Goal: Transaction & Acquisition: Purchase product/service

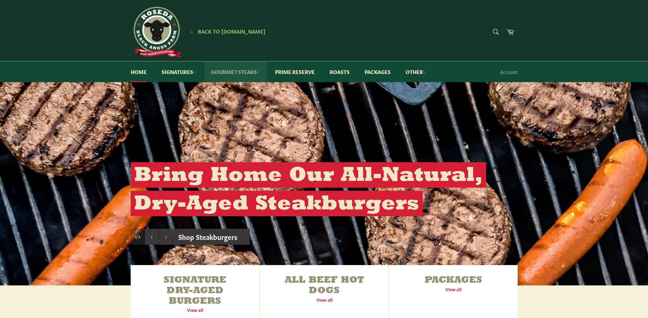
click at [240, 74] on link "Gourmet Steaks" at bounding box center [235, 71] width 62 height 21
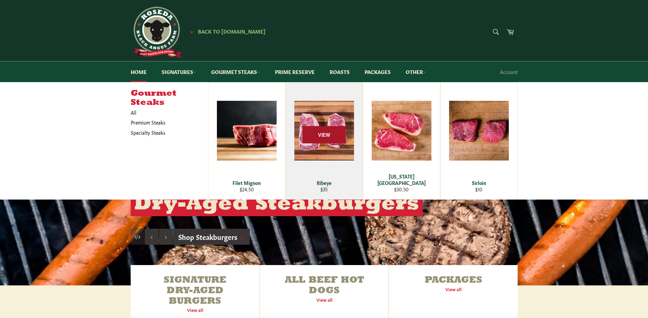
click at [324, 138] on span "View" at bounding box center [323, 134] width 43 height 17
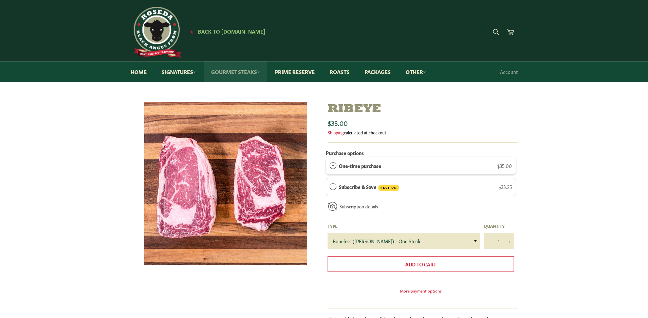
click at [225, 72] on link "Gourmet Steaks" at bounding box center [235, 71] width 62 height 21
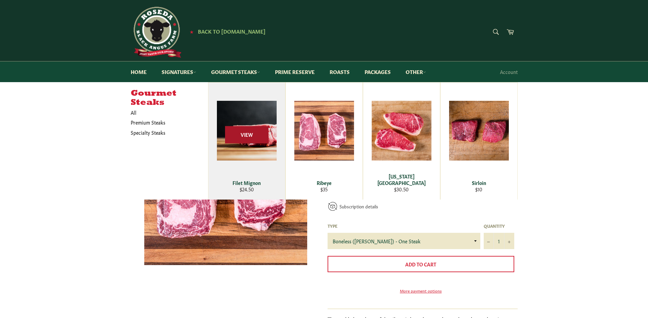
click at [254, 135] on span "View" at bounding box center [246, 134] width 43 height 17
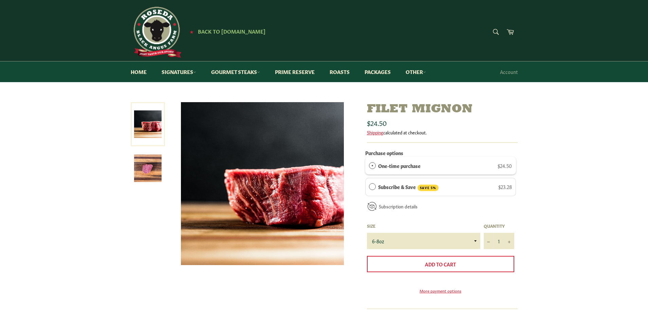
click at [149, 130] on link at bounding box center [148, 124] width 34 height 44
click at [152, 171] on img at bounding box center [147, 167] width 27 height 27
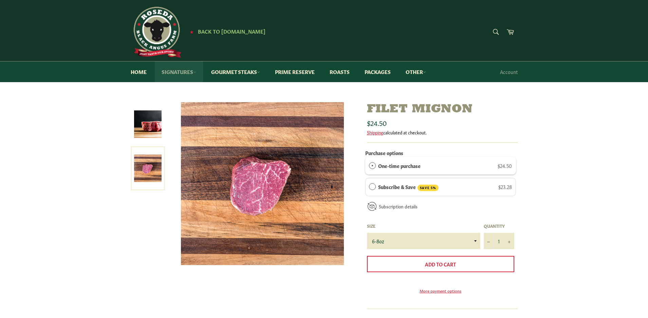
click at [173, 71] on link "Signatures" at bounding box center [179, 71] width 48 height 21
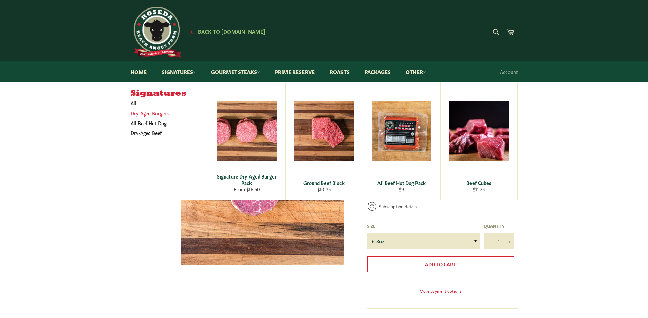
click at [157, 114] on link "Dry-Aged Burgers" at bounding box center [164, 113] width 74 height 10
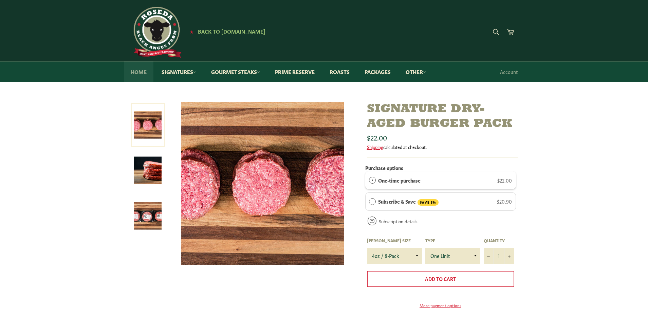
click at [144, 72] on link "Home" at bounding box center [139, 71] width 30 height 21
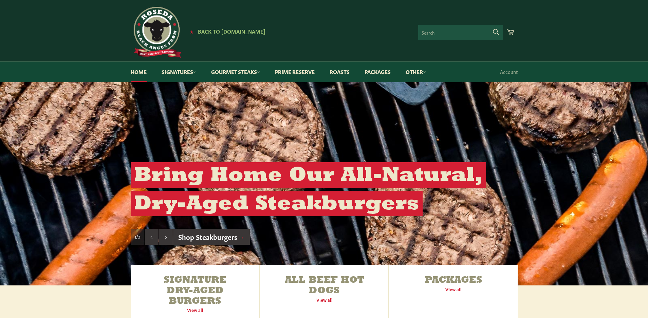
click at [496, 32] on form "Search Search" at bounding box center [460, 32] width 85 height 15
click at [447, 31] on input "Search" at bounding box center [460, 32] width 85 height 15
type input "porterhouse"
click at [488, 25] on button "Search" at bounding box center [495, 32] width 15 height 14
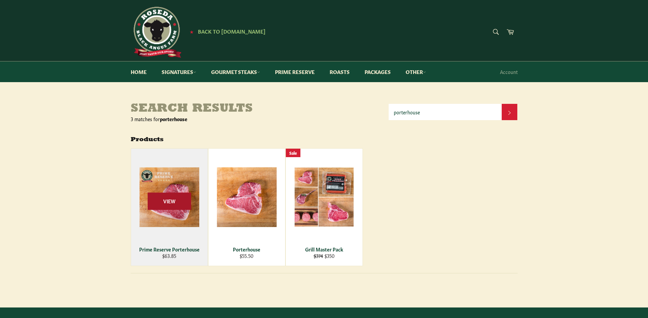
click at [175, 200] on span "View" at bounding box center [169, 200] width 43 height 17
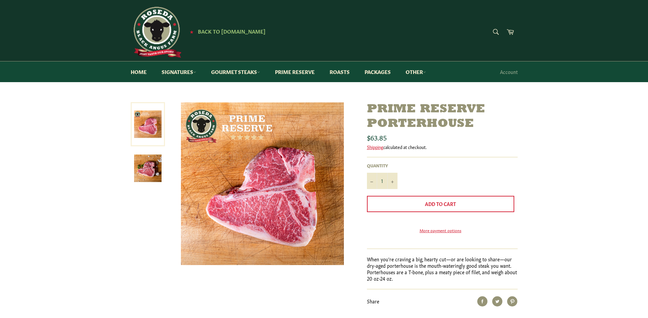
click at [152, 129] on link at bounding box center [148, 124] width 34 height 44
click at [151, 168] on img at bounding box center [147, 167] width 27 height 27
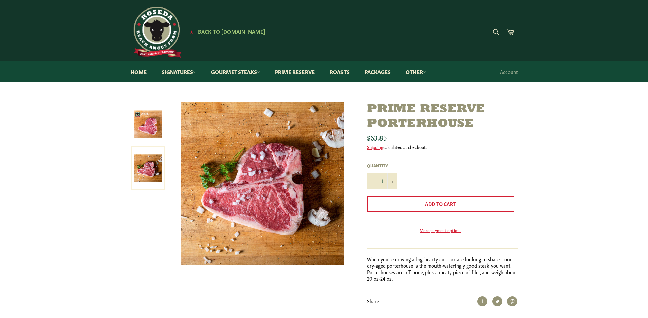
click at [143, 129] on img at bounding box center [147, 123] width 27 height 27
